Goal: Book appointment/travel/reservation

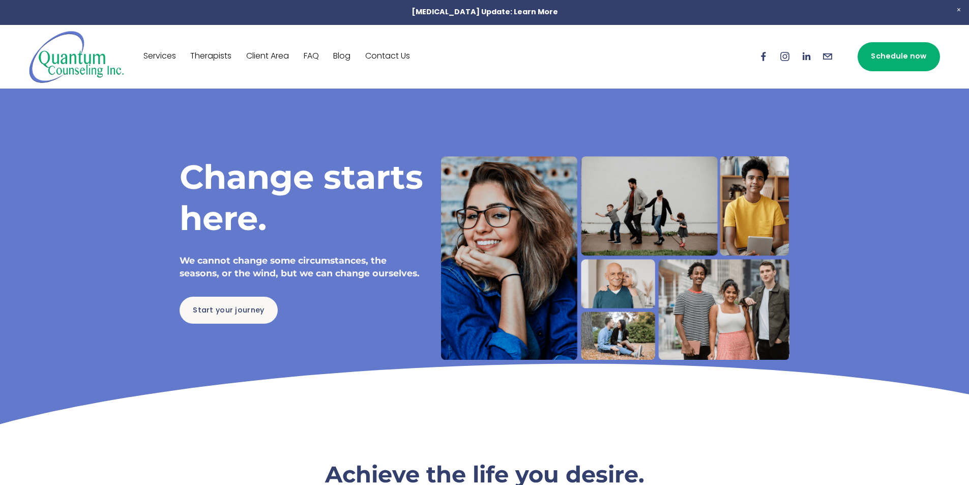
click at [210, 55] on link "Therapists" at bounding box center [210, 56] width 41 height 16
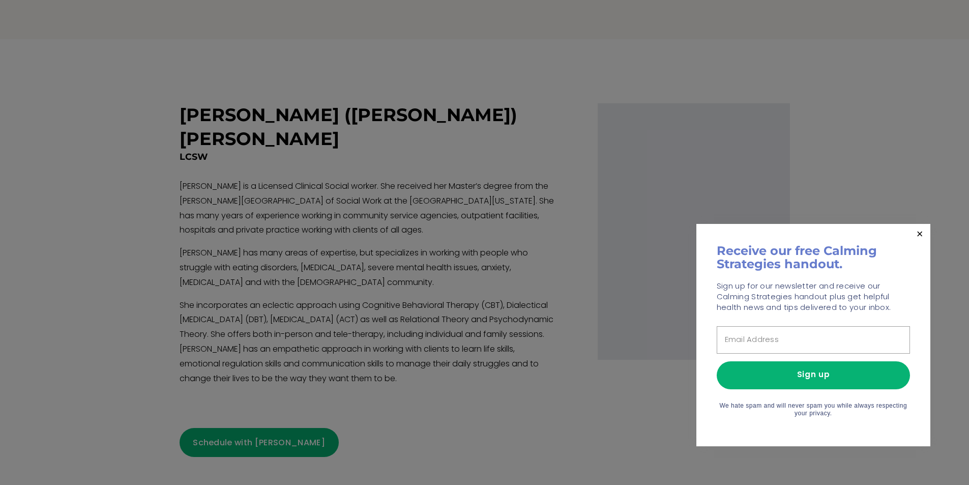
scroll to position [1779, 0]
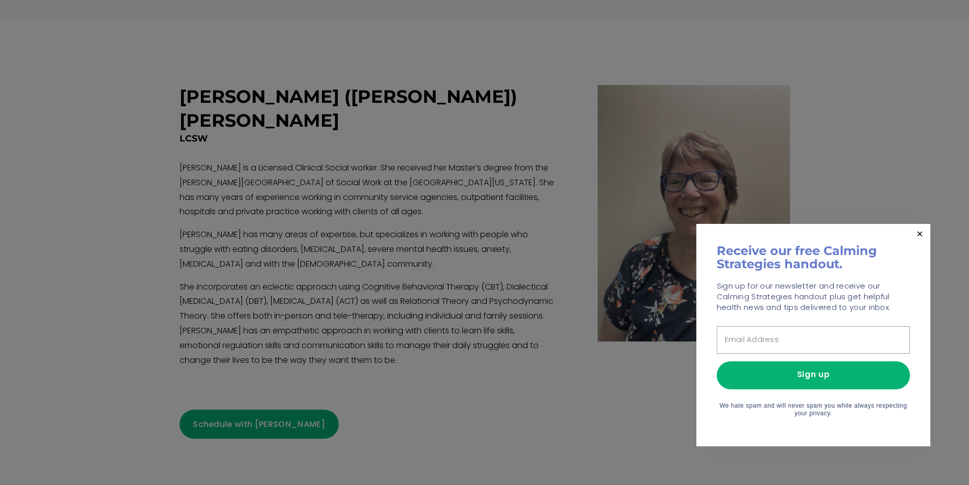
click at [916, 231] on link "Close" at bounding box center [920, 234] width 18 height 18
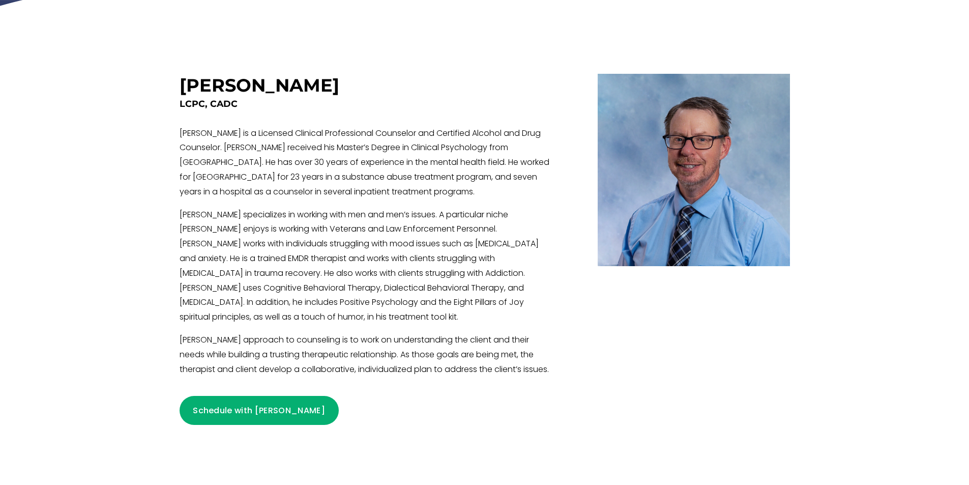
scroll to position [330, 0]
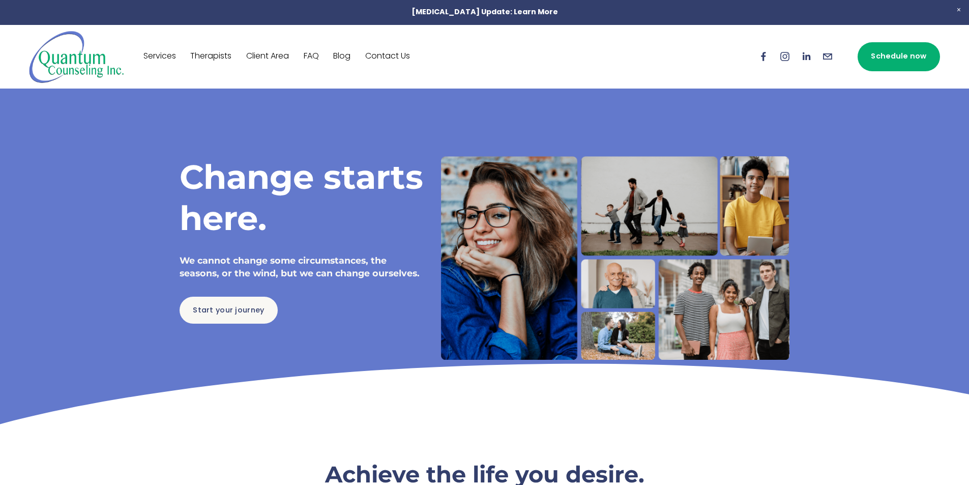
click at [213, 57] on link "Therapists" at bounding box center [210, 56] width 41 height 16
click at [202, 55] on link "Therapists" at bounding box center [210, 56] width 41 height 16
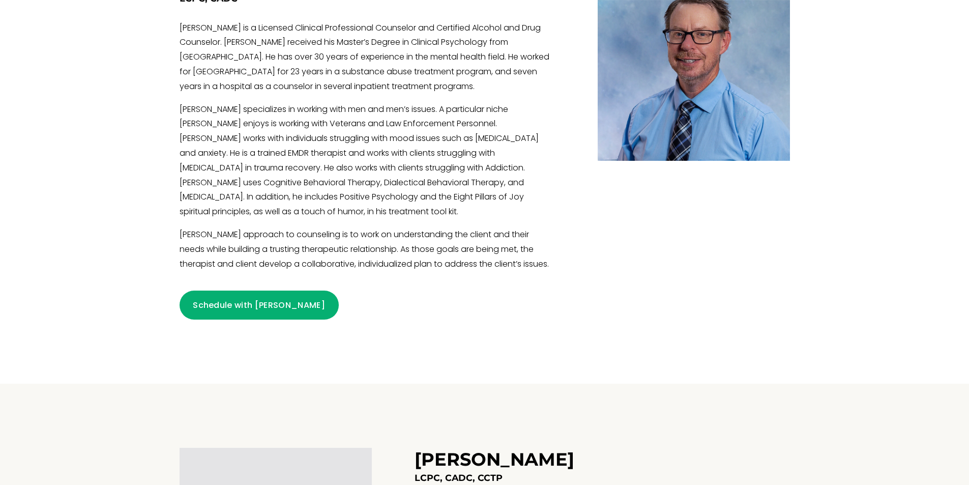
scroll to position [458, 0]
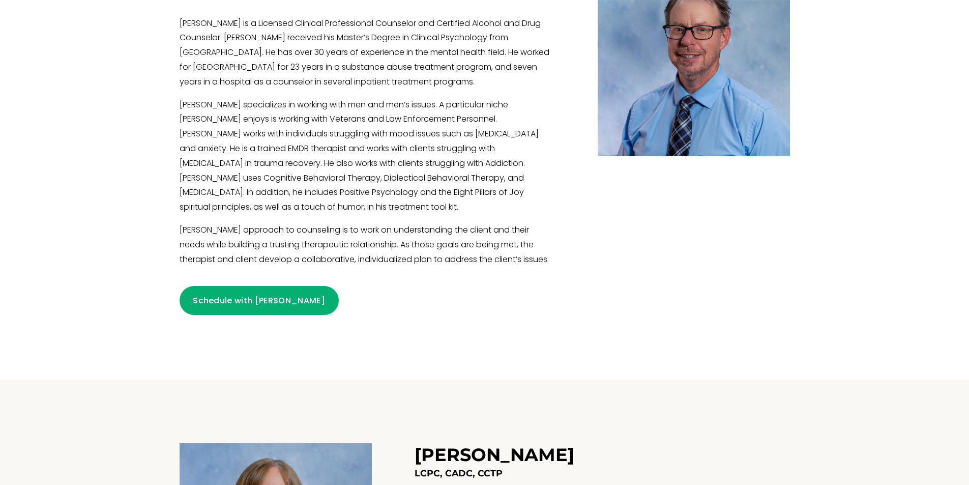
click at [246, 305] on link "Schedule with Craig" at bounding box center [258, 300] width 159 height 29
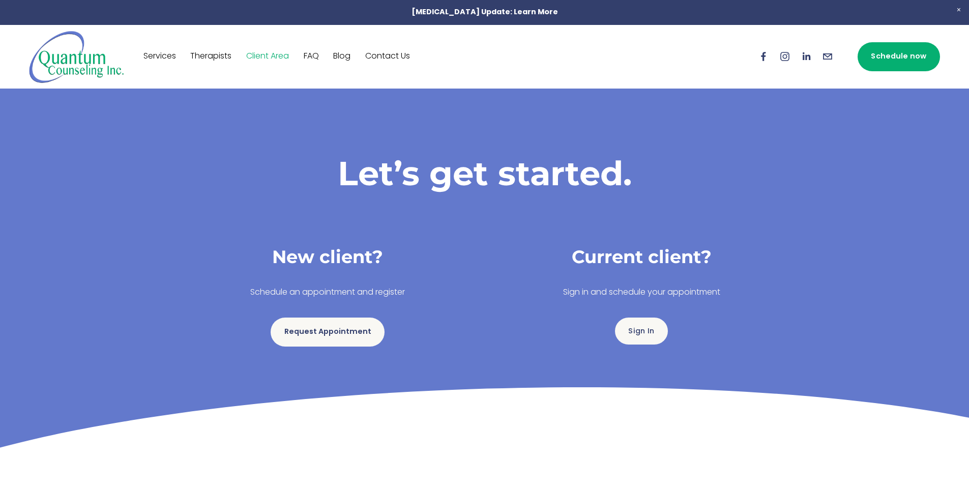
click at [307, 337] on link "Request Appointment" at bounding box center [327, 331] width 114 height 29
